Goal: Navigation & Orientation: Find specific page/section

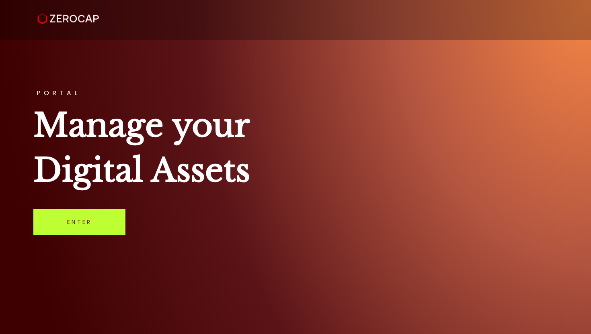
click at [111, 219] on link "Enter" at bounding box center [79, 222] width 92 height 27
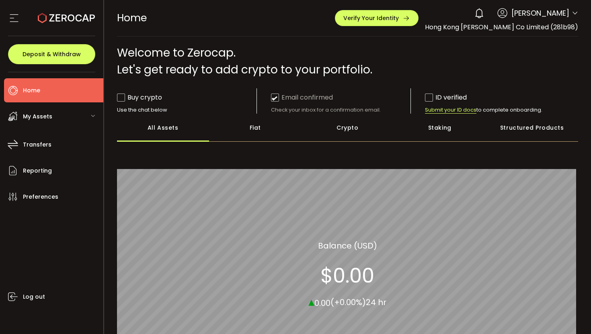
click at [575, 13] on icon at bounding box center [574, 13] width 6 height 6
click at [442, 45] on div "Welcome to Zerocap. Let's get ready to add crypto to your portfolio." at bounding box center [347, 62] width 461 height 34
